Goal: Navigation & Orientation: Find specific page/section

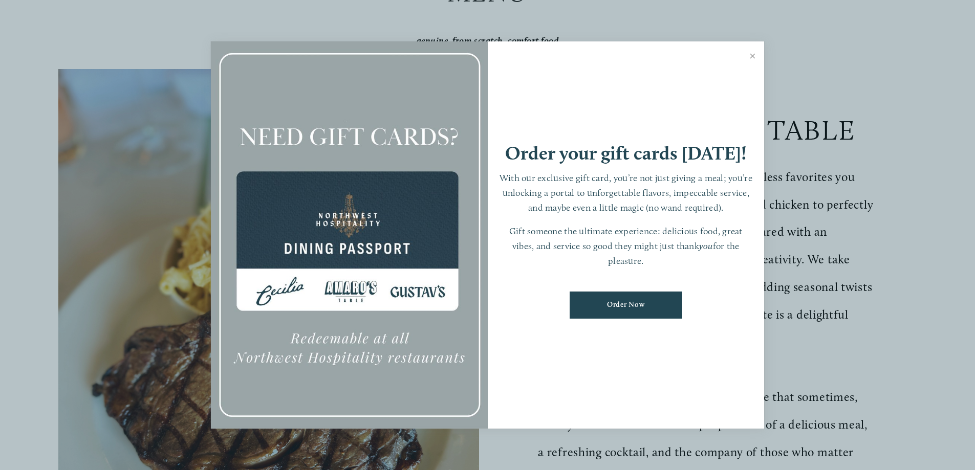
scroll to position [205, 0]
click at [753, 57] on link "Close" at bounding box center [753, 57] width 20 height 29
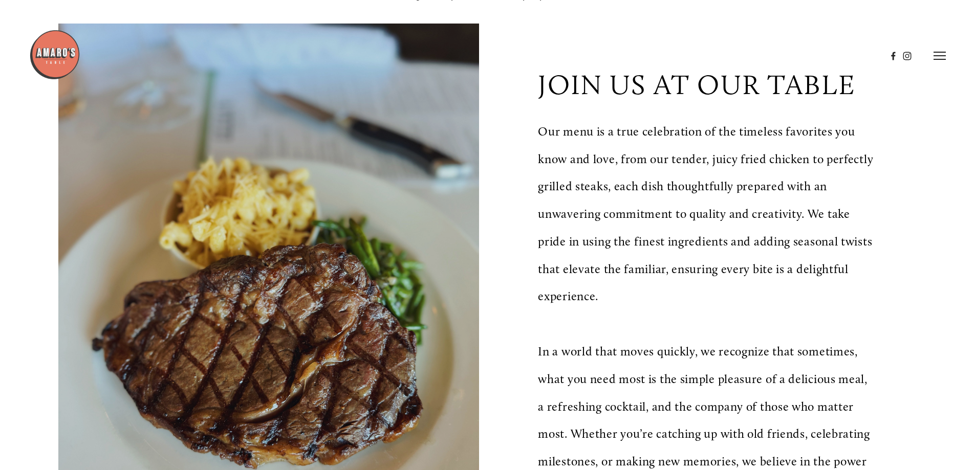
scroll to position [0, 0]
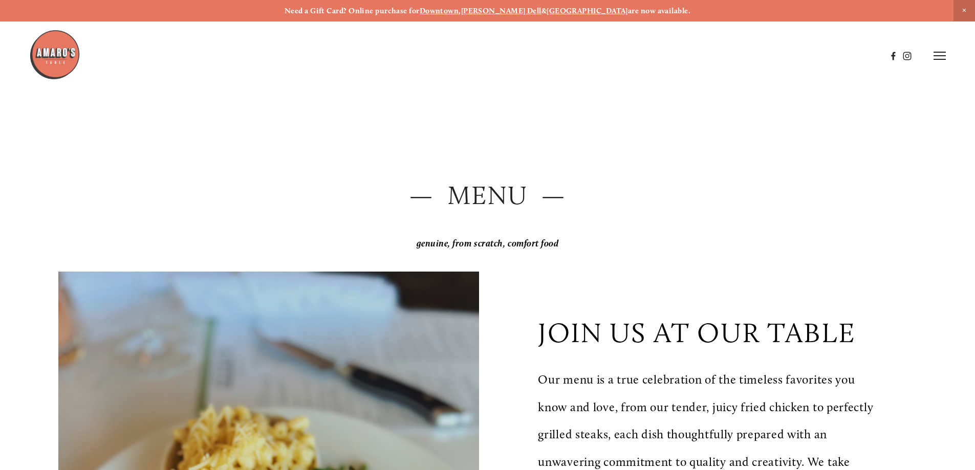
click at [936, 51] on icon at bounding box center [940, 55] width 12 height 9
click at [743, 53] on span "Order Now" at bounding box center [764, 56] width 42 height 10
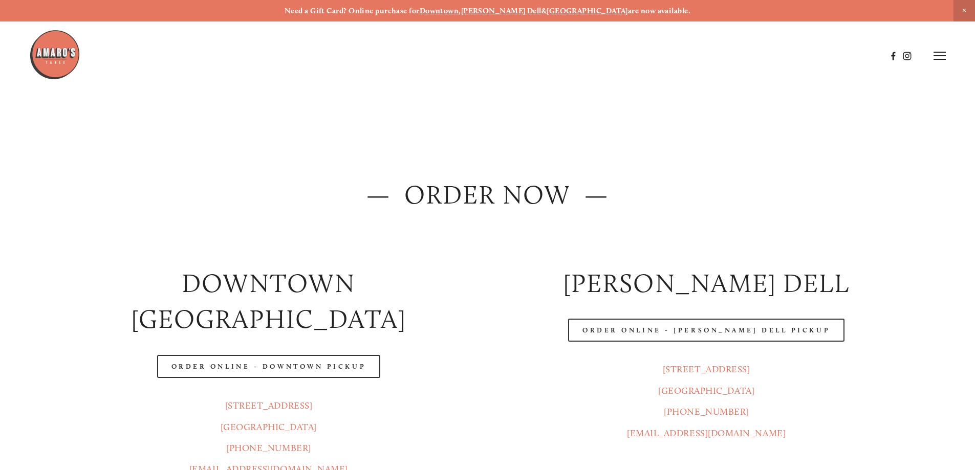
drag, startPoint x: 482, startPoint y: 143, endPoint x: 457, endPoint y: -59, distance: 203.7
click at [940, 58] on icon at bounding box center [940, 55] width 12 height 9
click at [729, 57] on span "Menu" at bounding box center [725, 56] width 21 height 10
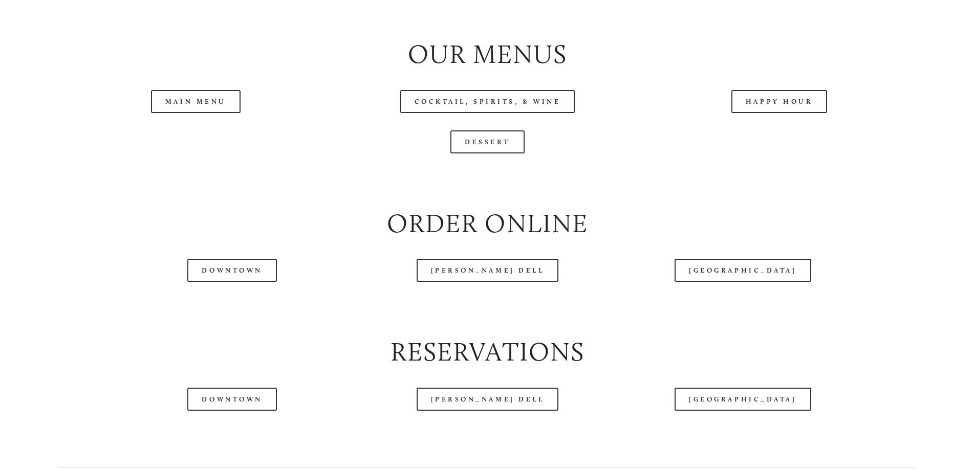
scroll to position [1177, 0]
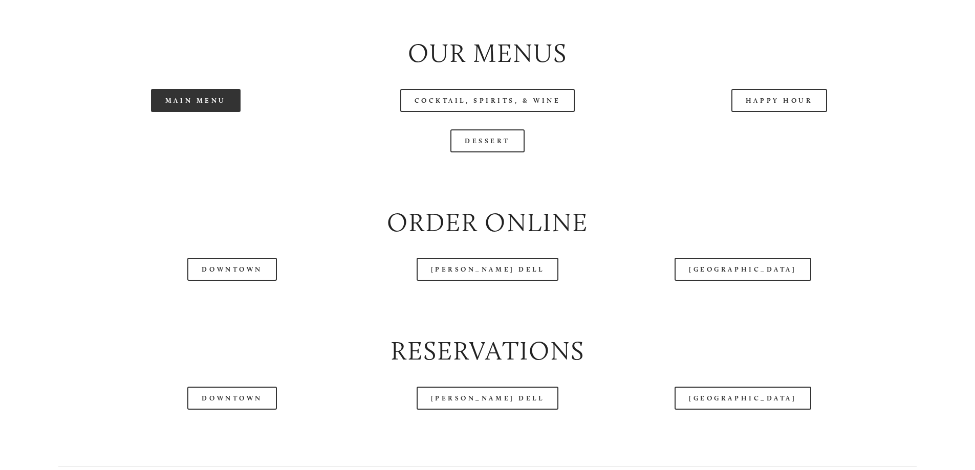
click at [177, 112] on link "Main Menu" at bounding box center [196, 100] width 90 height 23
click at [205, 112] on link "Main Menu" at bounding box center [196, 100] width 90 height 23
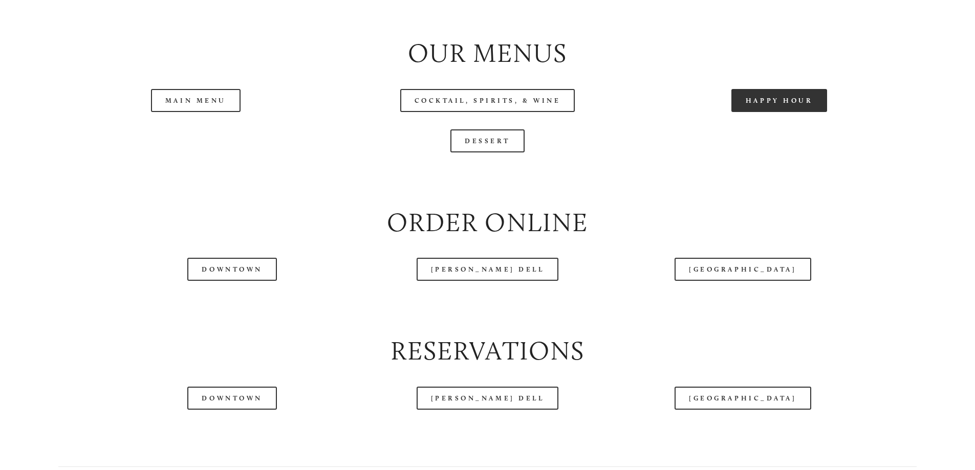
click at [770, 112] on link "Happy Hour" at bounding box center [779, 100] width 96 height 23
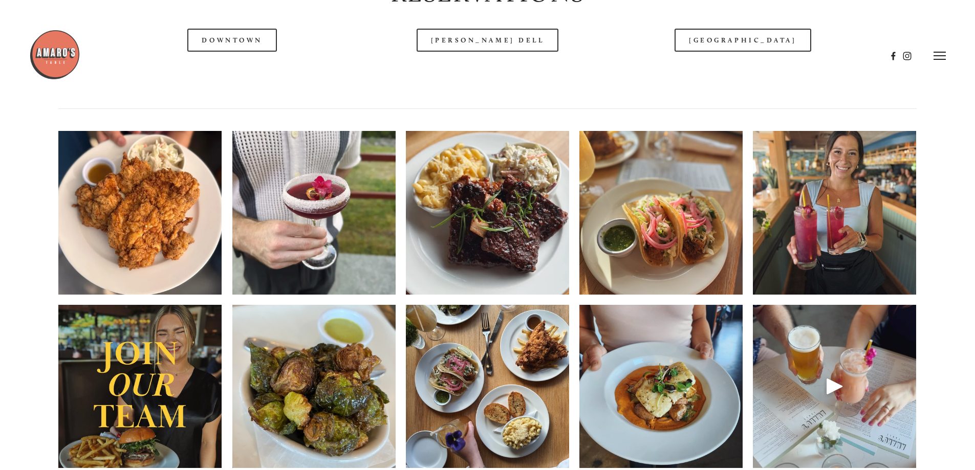
scroll to position [1331, 0]
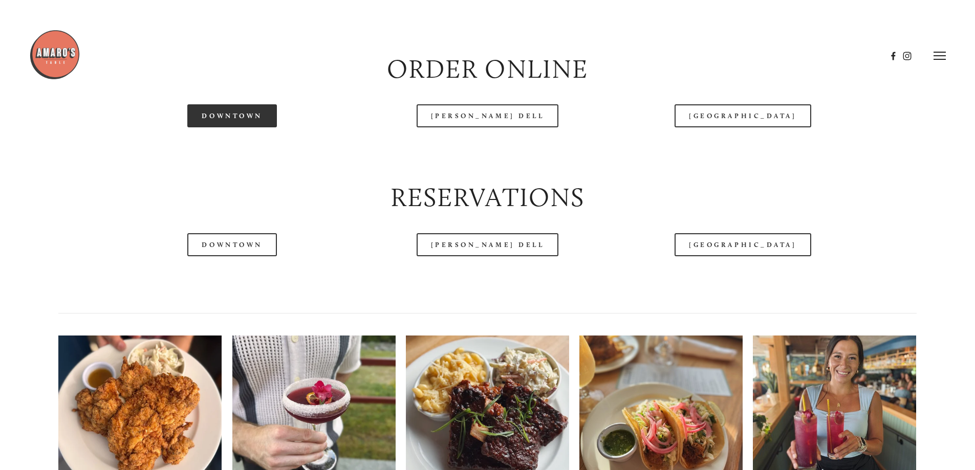
click at [217, 127] on link "Downtown" at bounding box center [231, 115] width 89 height 23
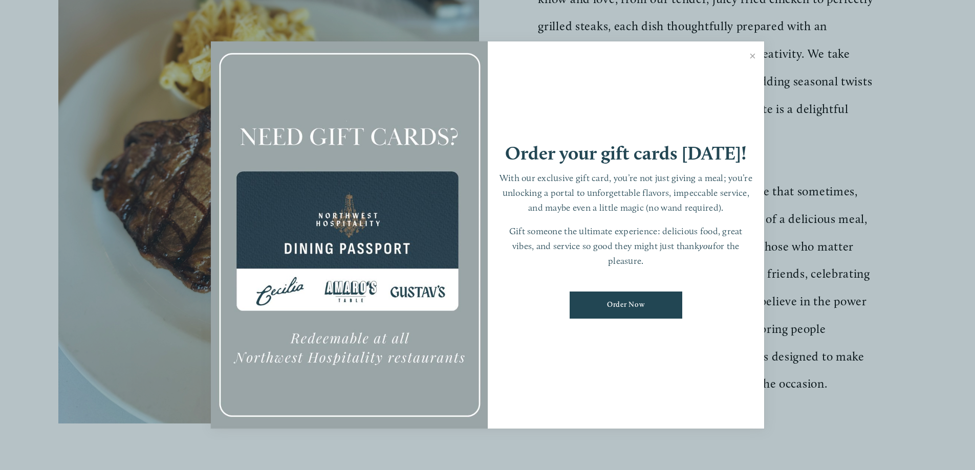
scroll to position [409, 0]
click at [752, 54] on link "Close" at bounding box center [753, 57] width 20 height 29
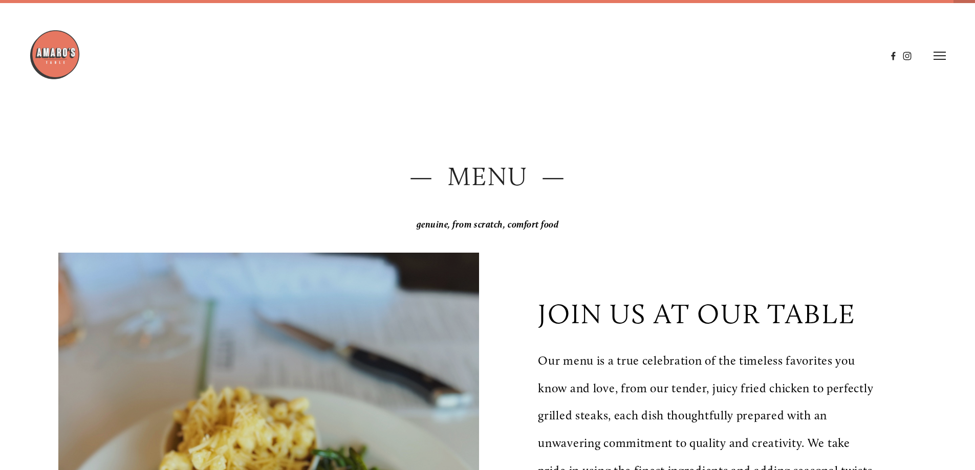
scroll to position [0, 0]
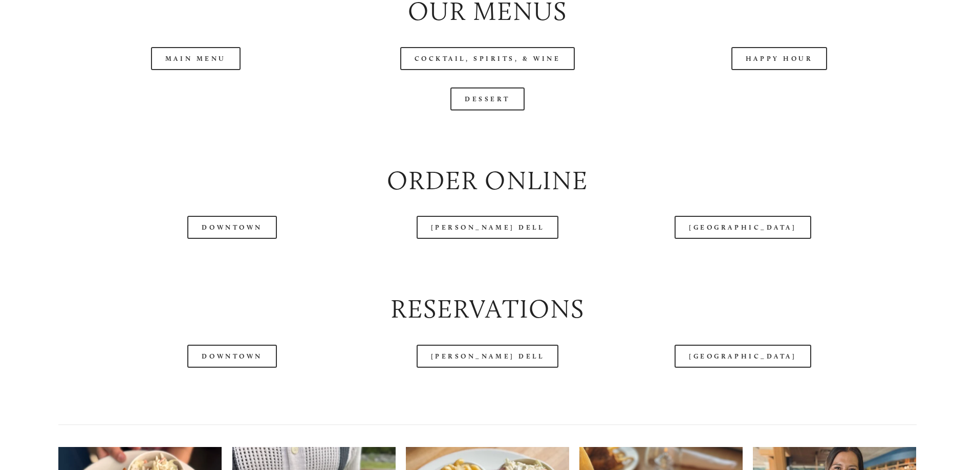
scroll to position [1228, 0]
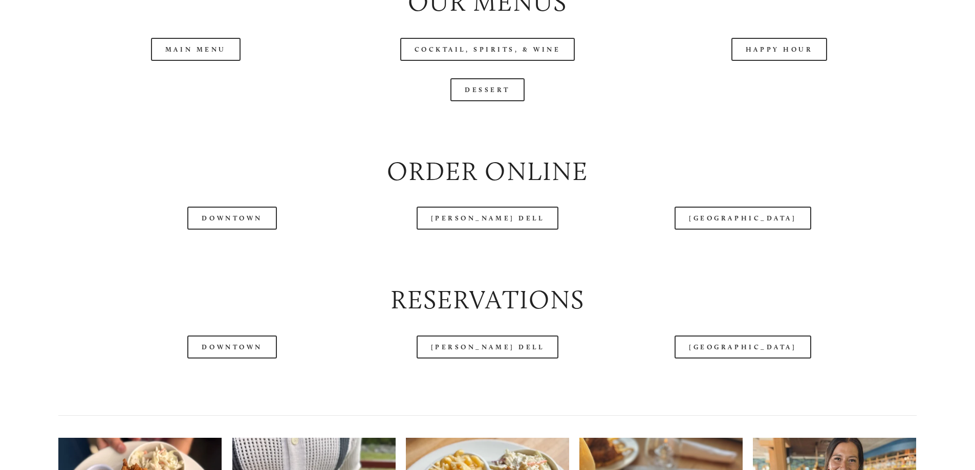
click at [214, 84] on header "Menu Order Now Visit Gallery 0" at bounding box center [487, 30] width 917 height 112
click at [200, 83] on header "Menu Order Now Visit Gallery 0" at bounding box center [487, 30] width 917 height 112
click at [170, 61] on link "Main Menu" at bounding box center [196, 49] width 90 height 23
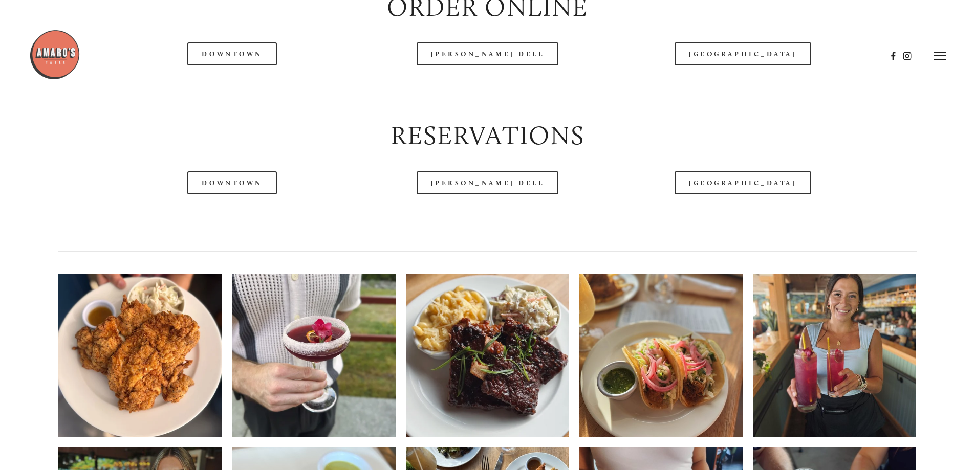
scroll to position [0, 0]
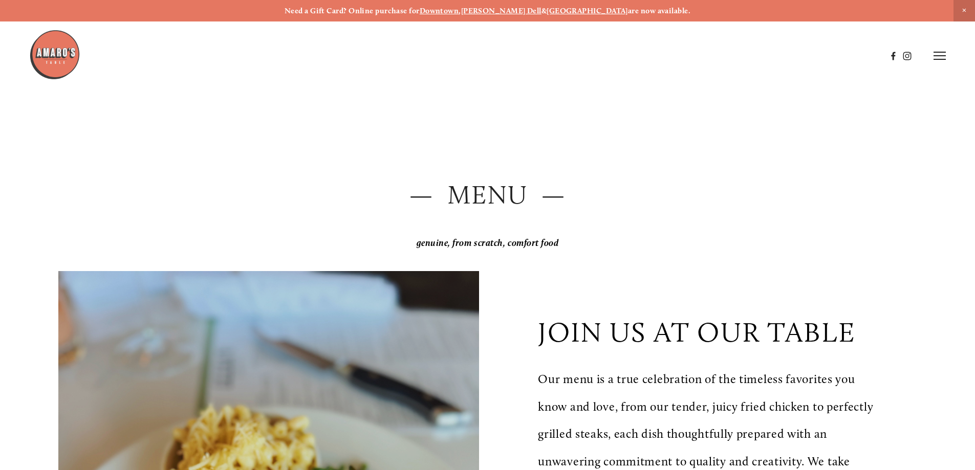
drag, startPoint x: 384, startPoint y: 390, endPoint x: 373, endPoint y: 144, distance: 245.4
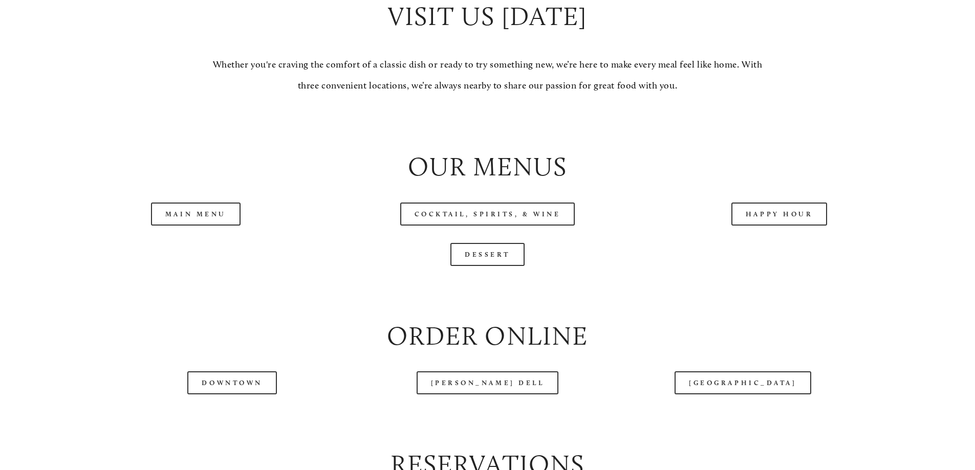
scroll to position [1075, 0]
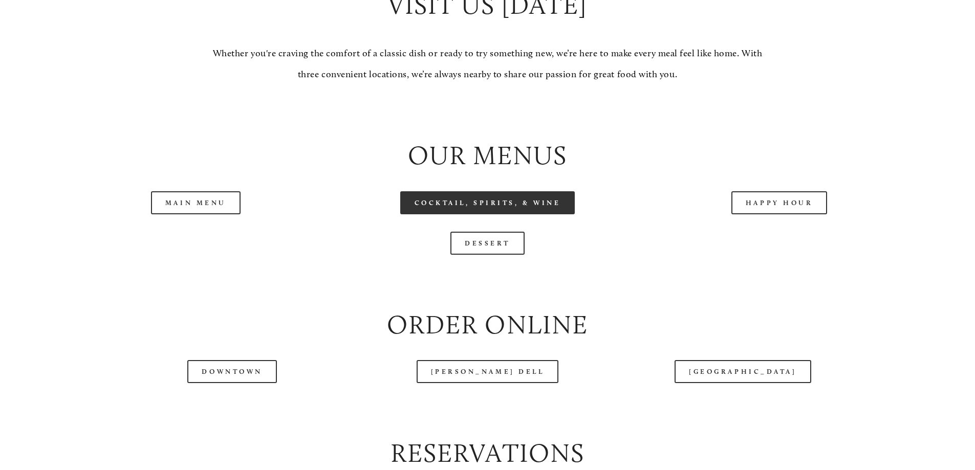
click at [490, 214] on link "Cocktail, Spirits, & Wine" at bounding box center [487, 202] width 175 height 23
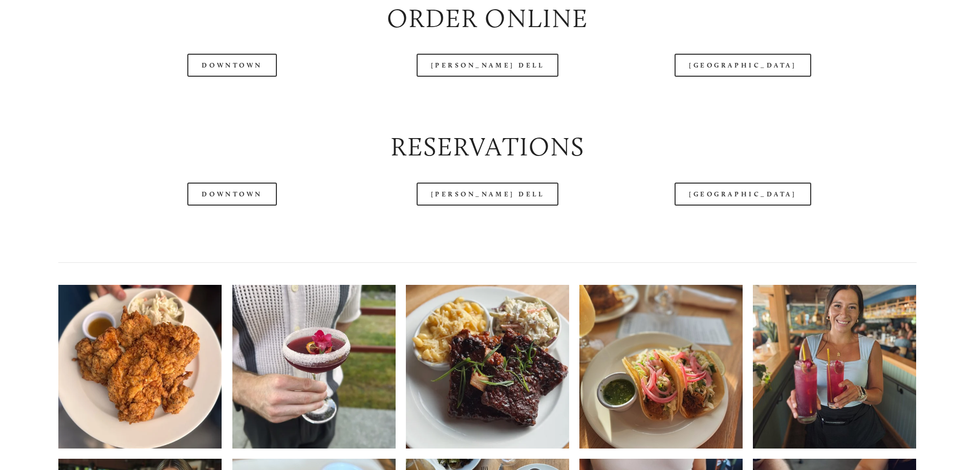
scroll to position [1382, 0]
click at [220, 76] on link "Downtown" at bounding box center [231, 64] width 89 height 23
